Goal: Task Accomplishment & Management: Complete application form

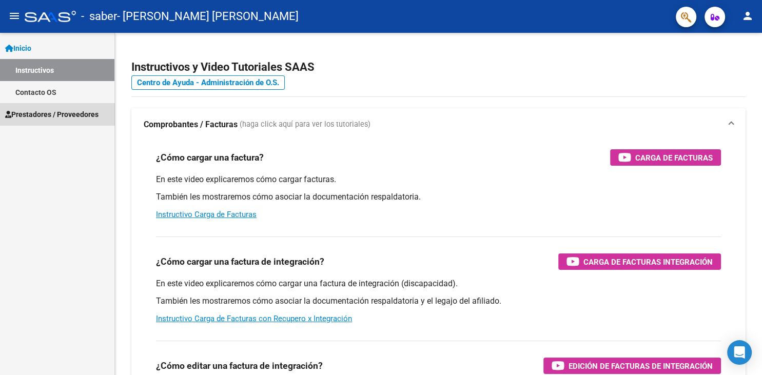
click at [79, 121] on link "Prestadores / Proveedores" at bounding box center [57, 114] width 114 height 22
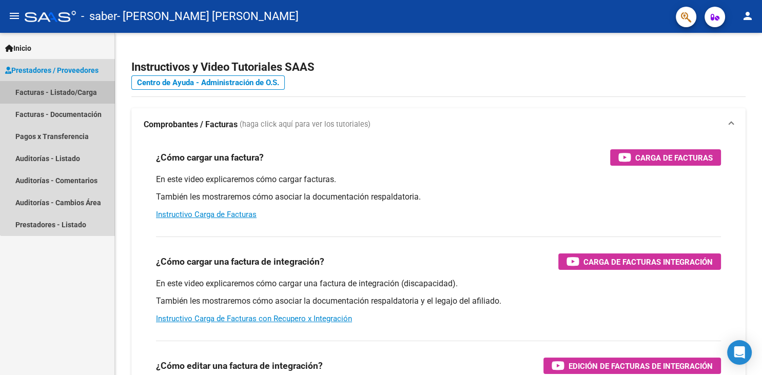
click at [95, 86] on link "Facturas - Listado/Carga" at bounding box center [57, 92] width 114 height 22
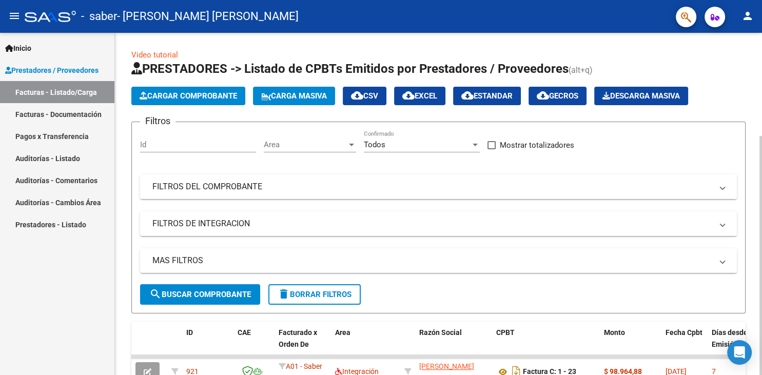
scroll to position [147, 0]
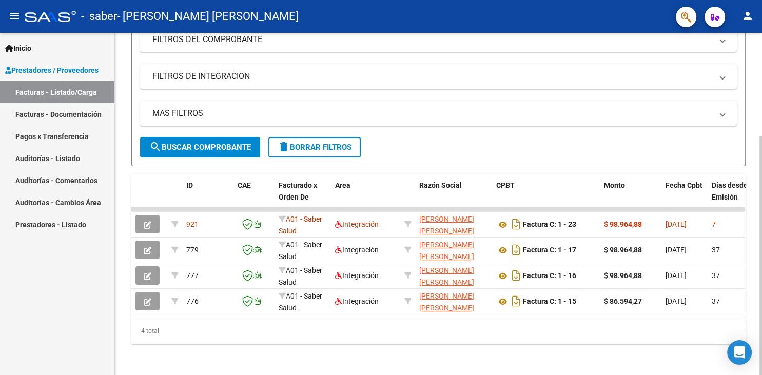
click at [762, 366] on div at bounding box center [761, 204] width 3 height 342
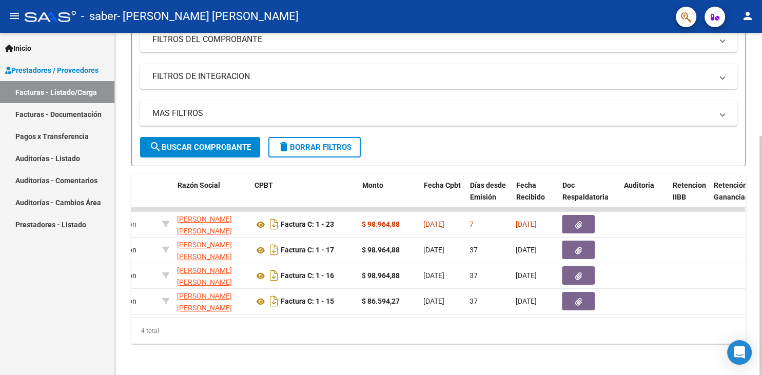
scroll to position [0, 262]
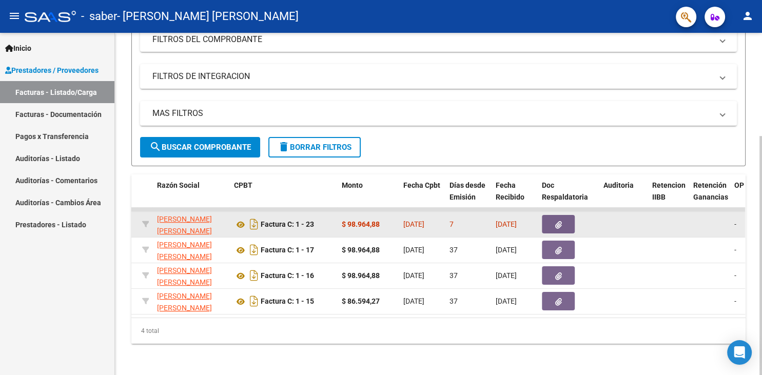
click at [517, 224] on span "[DATE]" at bounding box center [506, 224] width 21 height 8
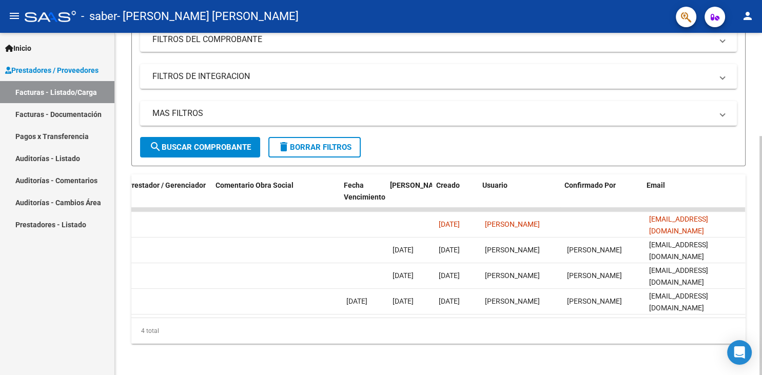
scroll to position [0, 1550]
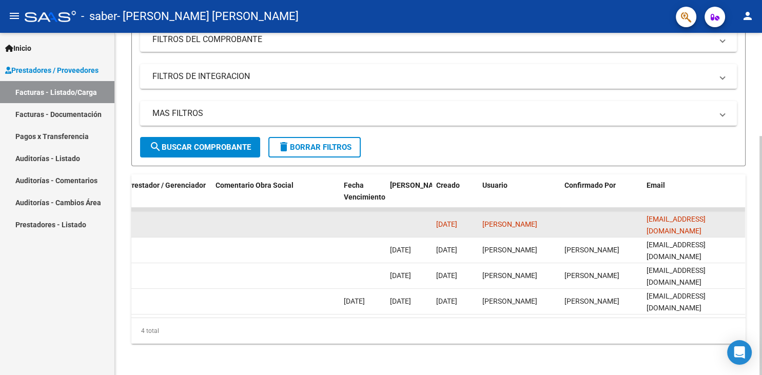
click at [703, 218] on div "[EMAIL_ADDRESS][DOMAIN_NAME]" at bounding box center [694, 225] width 94 height 22
click at [315, 226] on datatable-body-cell at bounding box center [276, 224] width 128 height 25
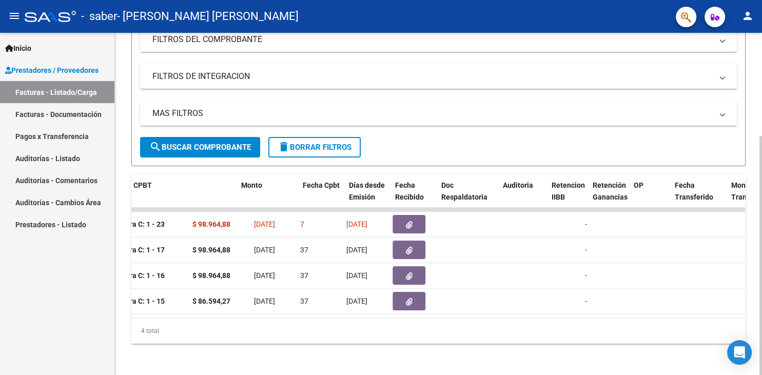
scroll to position [0, 338]
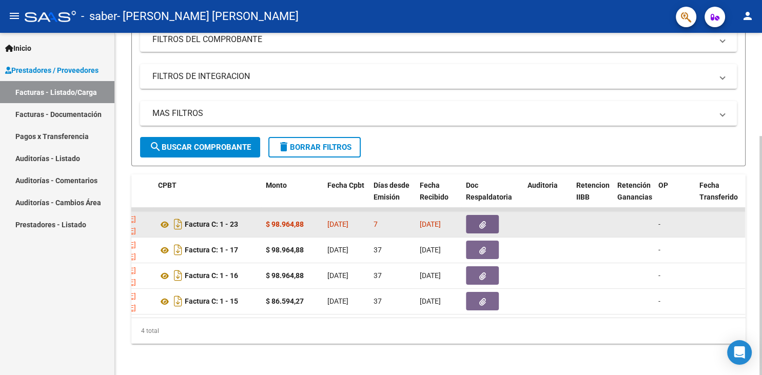
click at [482, 220] on span "button" at bounding box center [482, 224] width 7 height 9
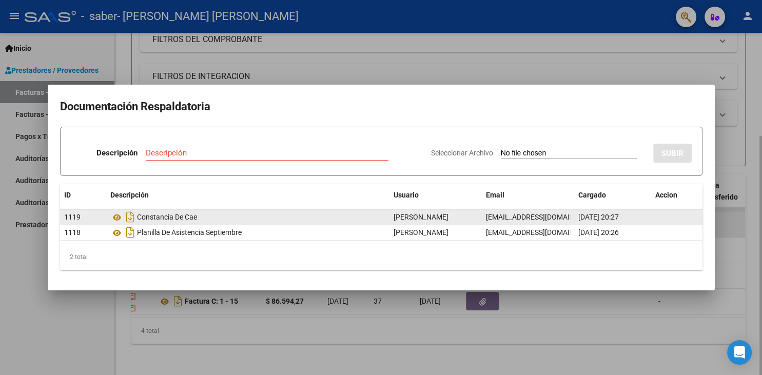
click at [482, 219] on div "1119 [PERSON_NAME] De Cae [PERSON_NAME] [EMAIL_ADDRESS][DOMAIN_NAME] [DATE] 20:…" at bounding box center [381, 217] width 643 height 15
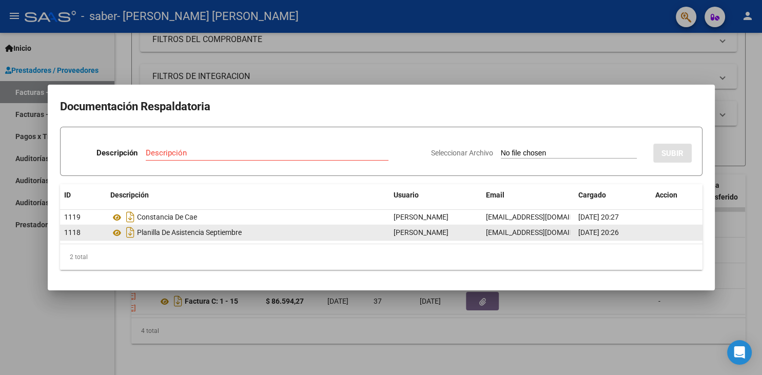
click at [449, 233] on span "[PERSON_NAME]" at bounding box center [421, 232] width 55 height 8
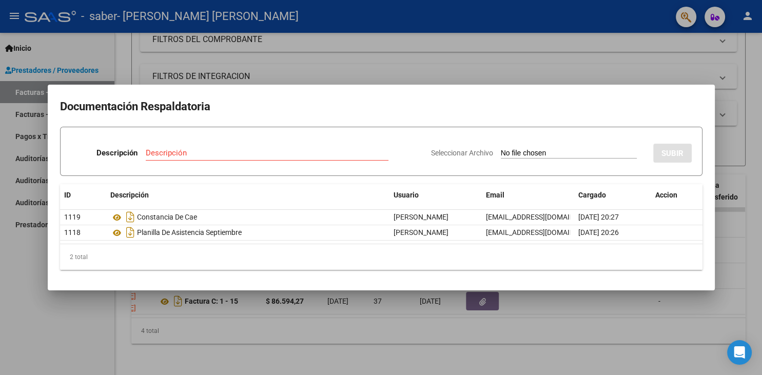
click at [607, 67] on div at bounding box center [381, 187] width 762 height 375
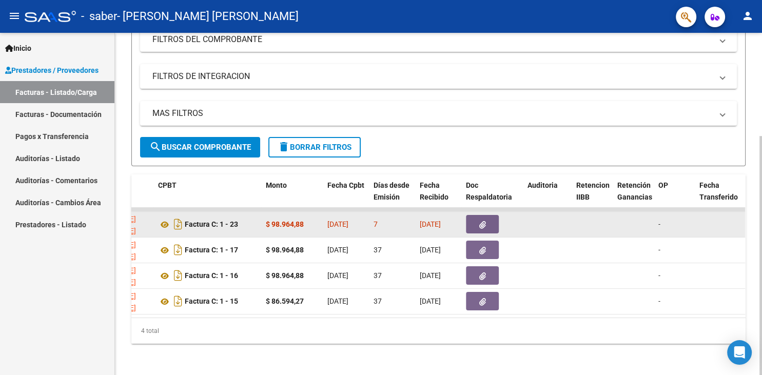
click at [193, 218] on div "Factura C: 1 - 23" at bounding box center [208, 224] width 100 height 16
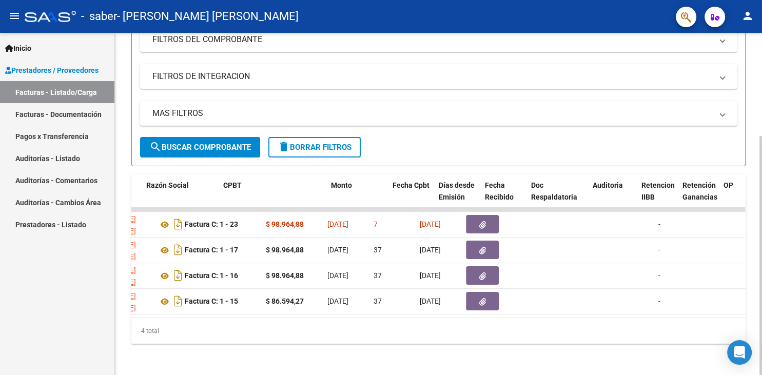
scroll to position [0, 0]
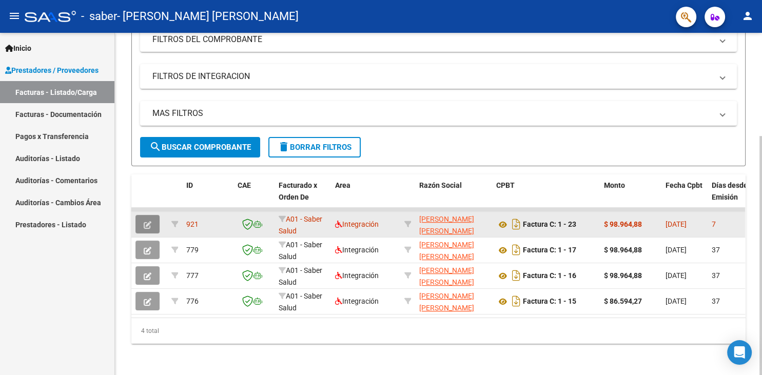
click at [150, 220] on span "button" at bounding box center [148, 224] width 8 height 9
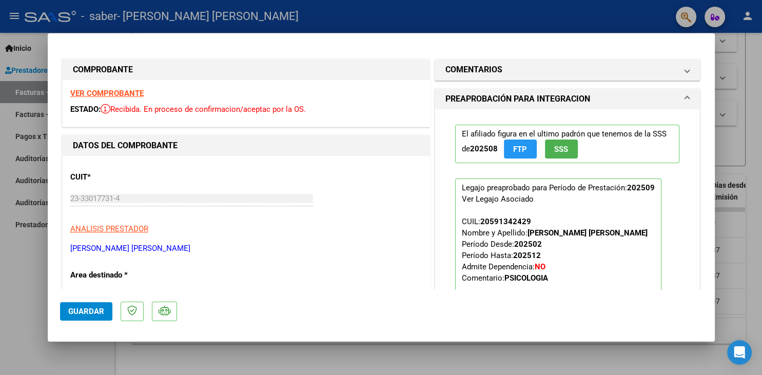
click at [107, 93] on strong "VER COMPROBANTE" at bounding box center [106, 93] width 73 height 9
click at [733, 70] on div at bounding box center [381, 187] width 762 height 375
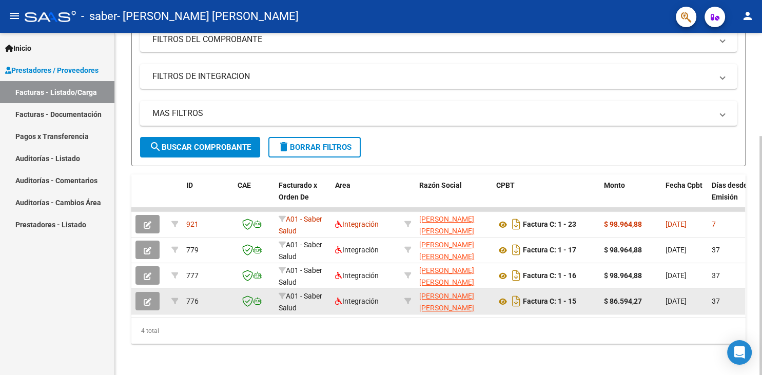
click at [301, 300] on div "A01 - Saber Salud" at bounding box center [303, 302] width 48 height 22
click at [154, 299] on button "button" at bounding box center [148, 301] width 24 height 18
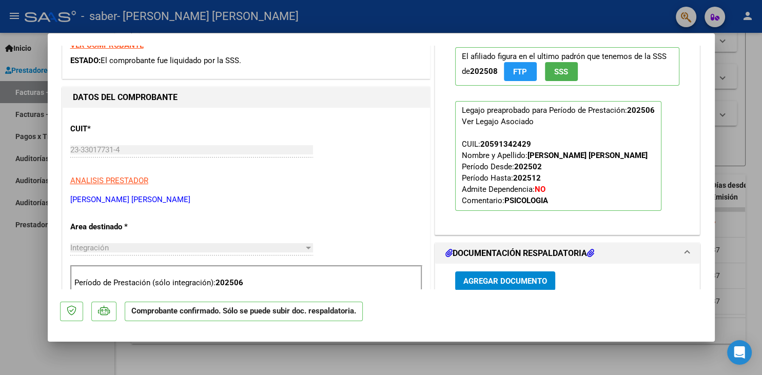
scroll to position [30, 0]
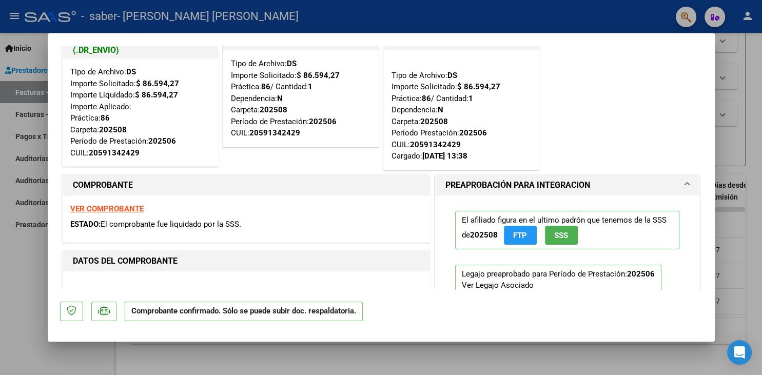
click at [728, 66] on div at bounding box center [381, 187] width 762 height 375
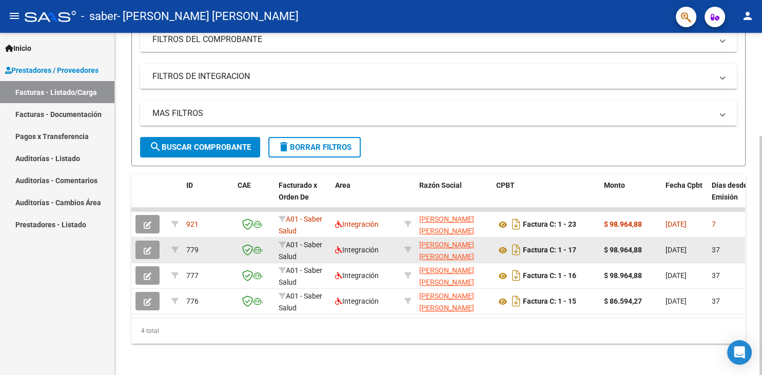
click at [322, 249] on div "A01 - Saber Salud" at bounding box center [303, 250] width 48 height 22
click at [147, 250] on icon "button" at bounding box center [148, 251] width 8 height 8
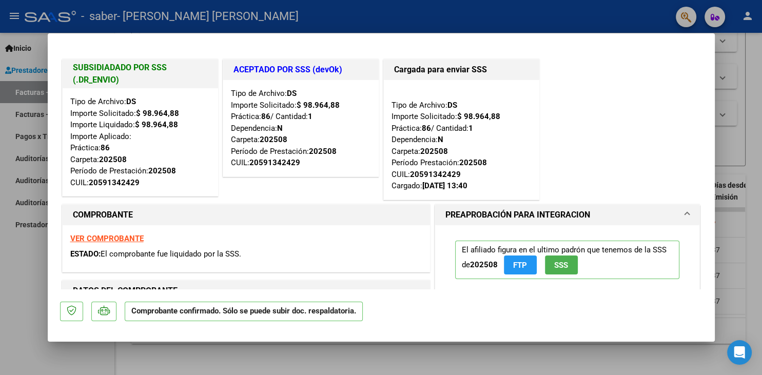
click at [756, 67] on div at bounding box center [381, 187] width 762 height 375
type input "$ 0,00"
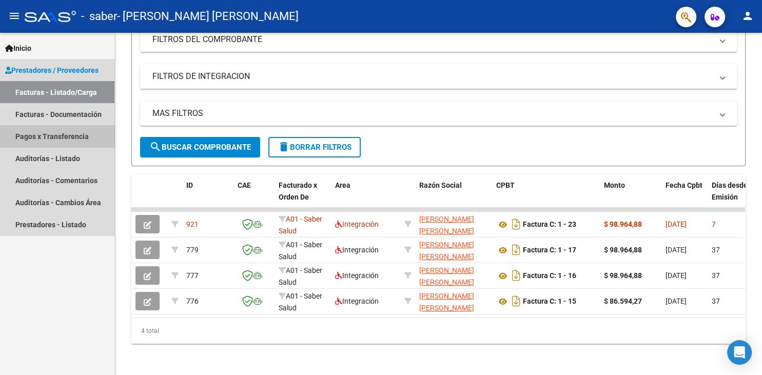
click at [70, 132] on link "Pagos x Transferencia" at bounding box center [57, 136] width 114 height 22
